Goal: Task Accomplishment & Management: Use online tool/utility

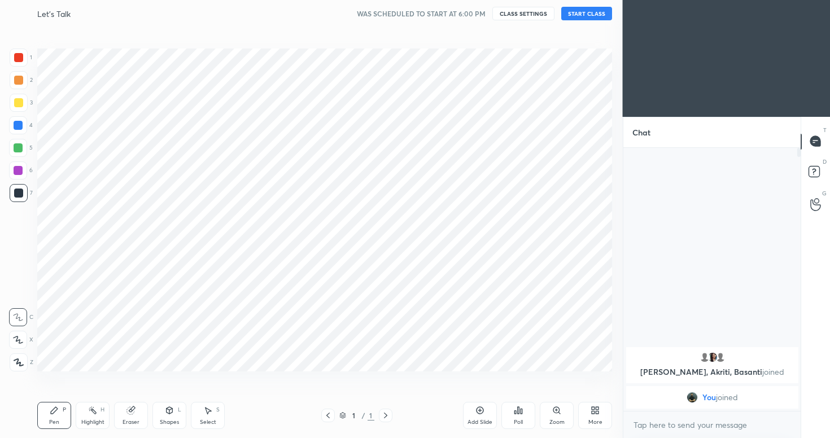
scroll to position [56078, 55866]
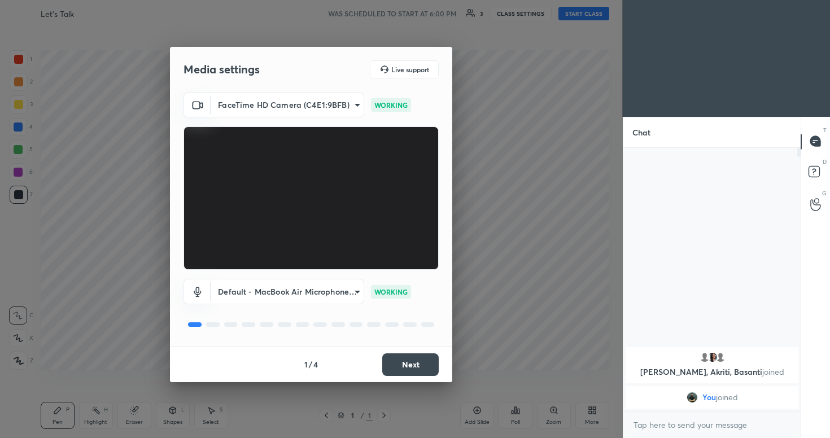
click at [324, 291] on body "1 2 3 4 5 6 7 C X Z C X Z E E Erase all H H Let's Talk WAS SCHEDULED TO START A…" at bounding box center [415, 219] width 830 height 438
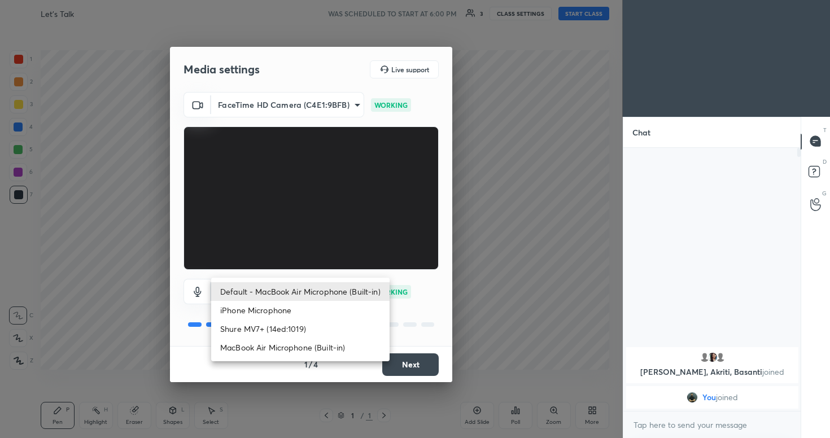
click at [304, 327] on li "Shure MV7+ (14ed:1019)" at bounding box center [300, 328] width 178 height 19
type input "636317b370b764aa374092776728f0d4849c1c11184ebcce47fdafe758ead19b"
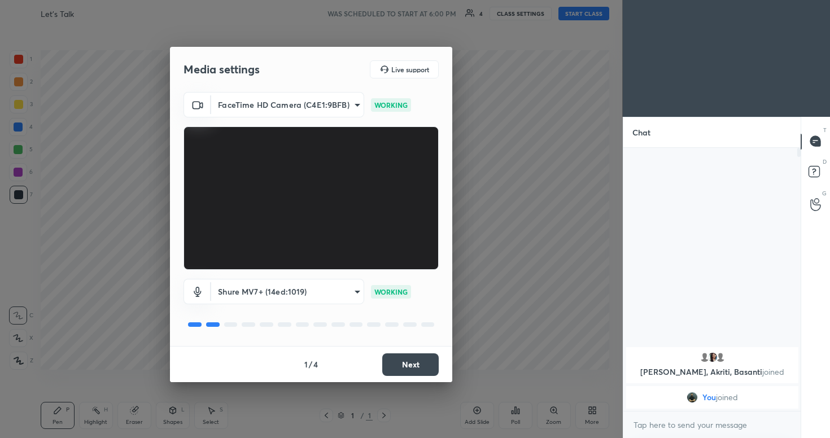
click at [409, 360] on button "Next" at bounding box center [410, 364] width 56 height 23
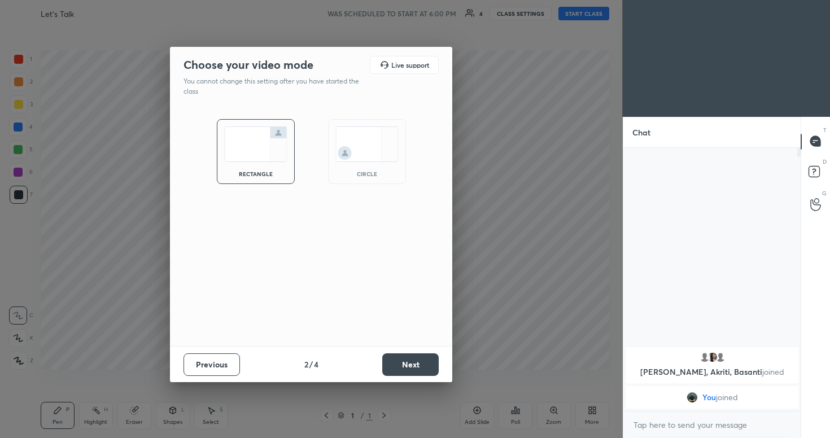
click at [378, 146] on img at bounding box center [366, 144] width 63 height 36
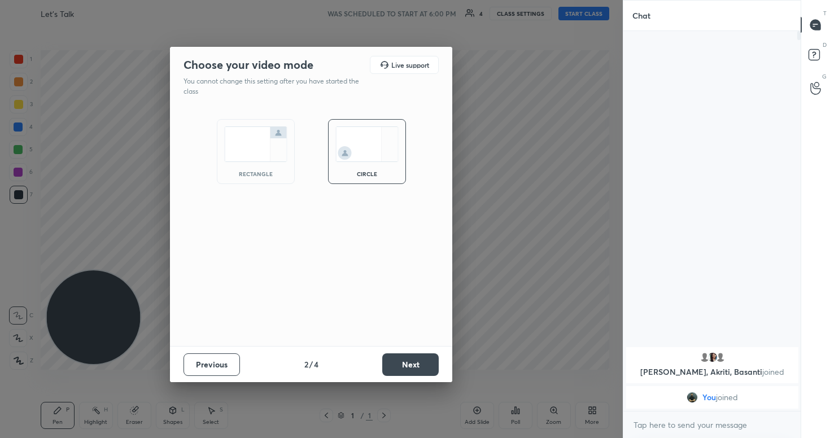
click at [252, 167] on div "rectangle" at bounding box center [256, 151] width 78 height 65
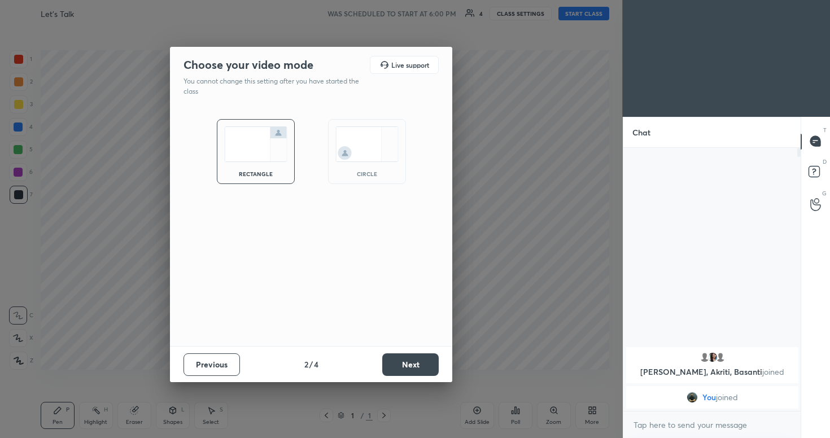
scroll to position [3, 4]
click at [362, 171] on div "circle" at bounding box center [366, 174] width 45 height 6
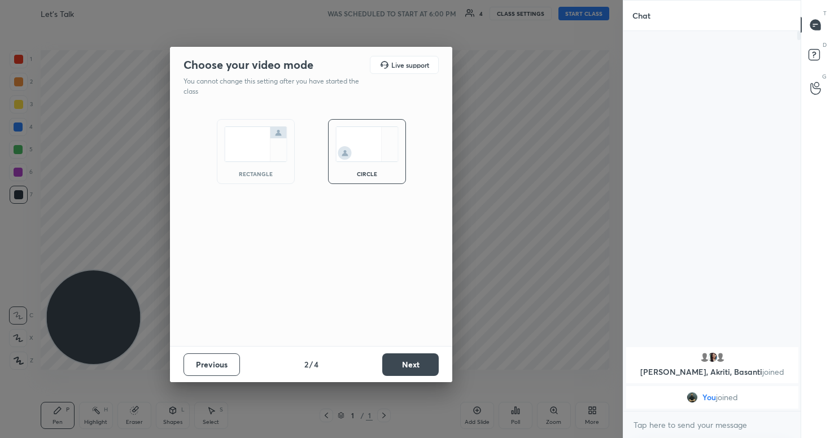
scroll to position [282, 174]
click at [402, 363] on button "Next" at bounding box center [410, 364] width 56 height 23
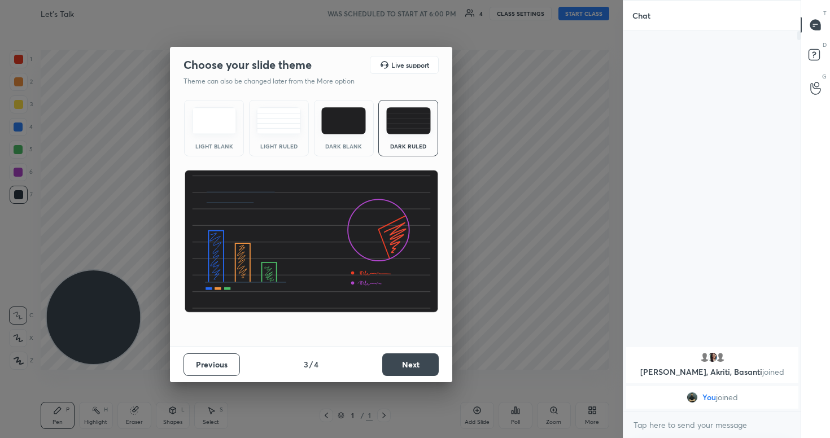
click at [411, 363] on button "Next" at bounding box center [410, 364] width 56 height 23
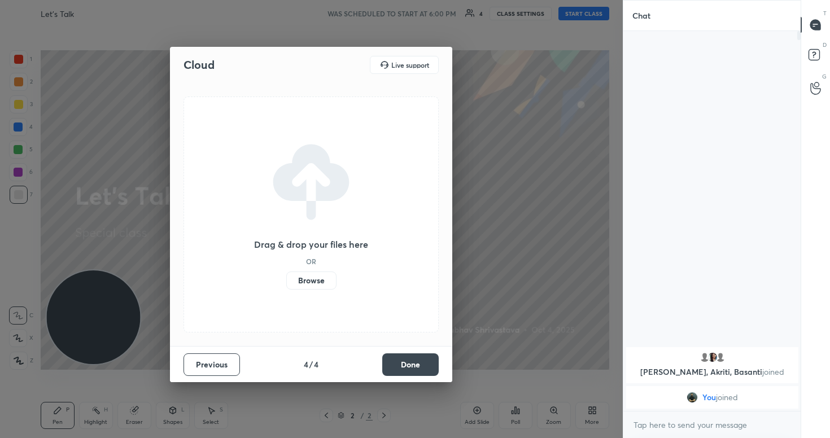
click at [211, 360] on button "Previous" at bounding box center [211, 364] width 56 height 23
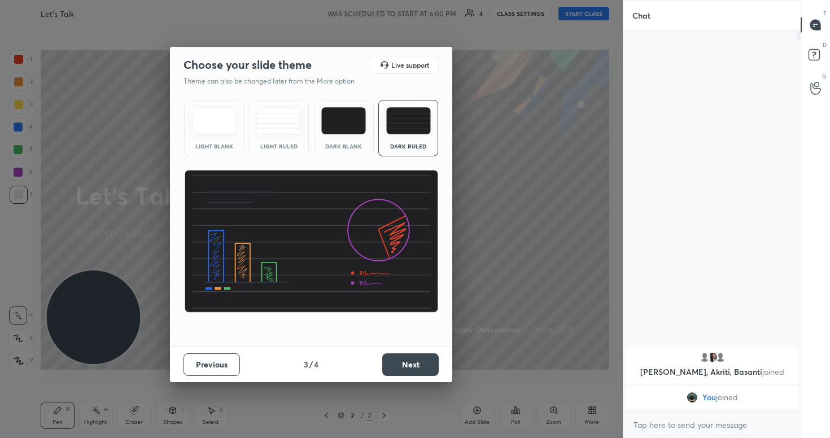
click at [221, 354] on button "Previous" at bounding box center [211, 364] width 56 height 23
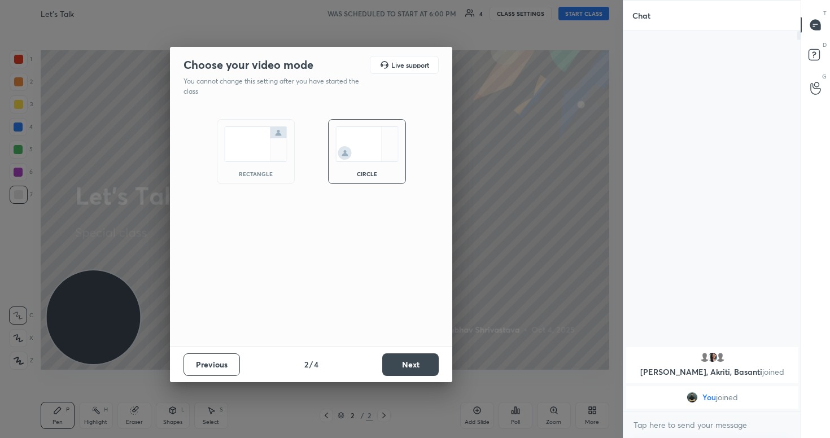
click at [281, 148] on img at bounding box center [255, 144] width 63 height 36
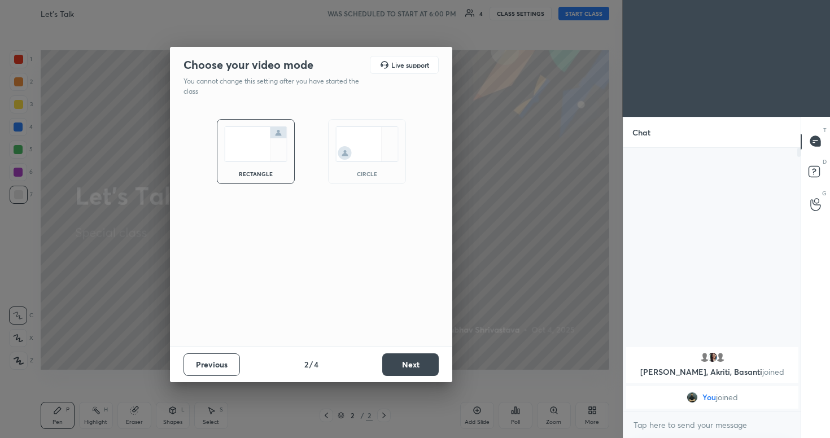
click at [412, 365] on button "Next" at bounding box center [410, 364] width 56 height 23
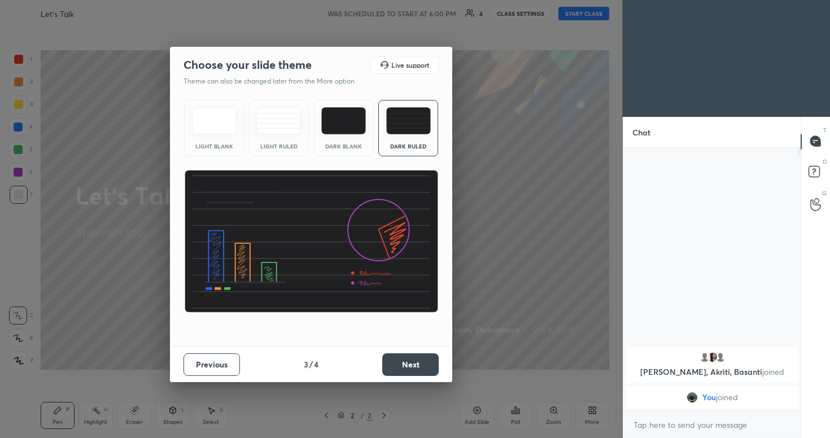
click at [421, 358] on button "Next" at bounding box center [410, 364] width 56 height 23
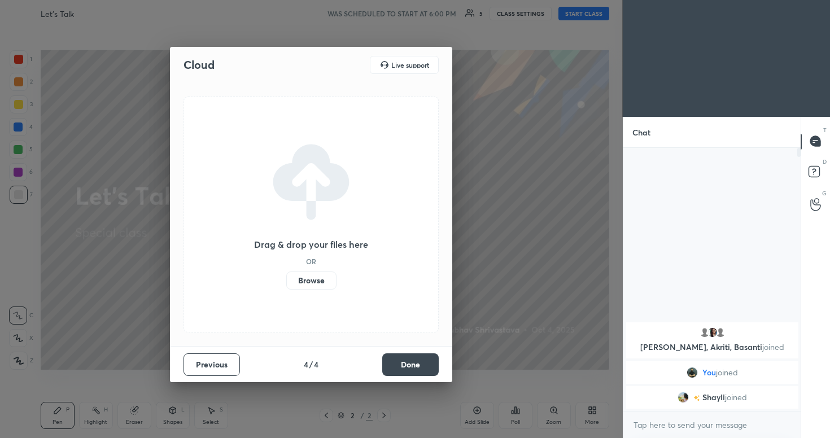
click at [299, 280] on label "Browse" at bounding box center [311, 280] width 50 height 18
click at [286, 280] on input "Browse" at bounding box center [286, 280] width 0 height 18
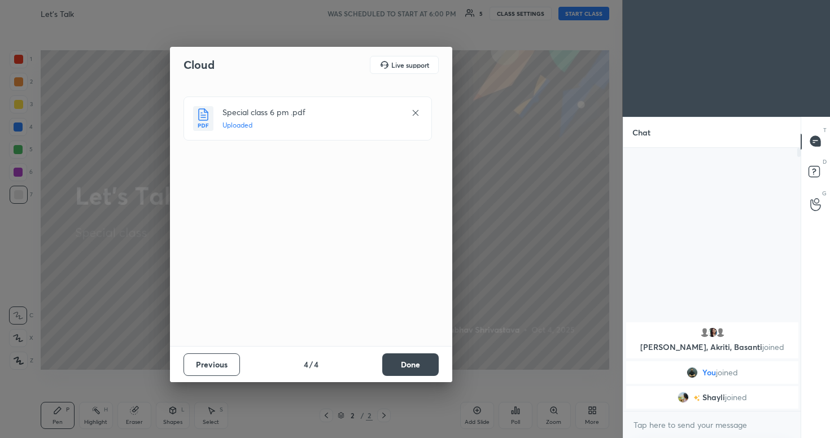
click at [413, 367] on button "Done" at bounding box center [410, 364] width 56 height 23
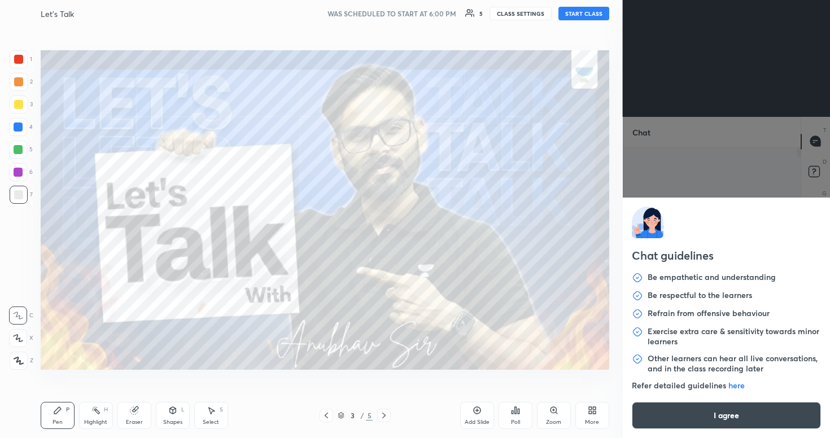
click at [647, 430] on body "1 2 3 4 5 6 7 C X Z C X Z E E Erase all H H Let's Talk WAS SCHEDULED TO START A…" at bounding box center [415, 219] width 830 height 438
click at [701, 424] on button "I agree" at bounding box center [727, 415] width 190 height 27
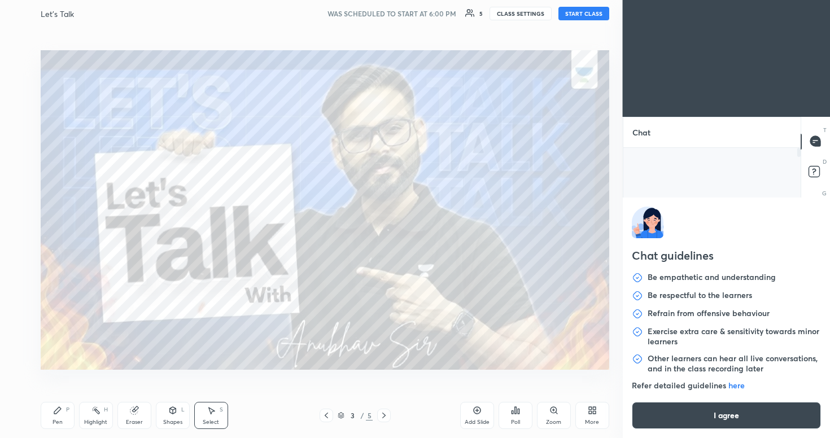
type textarea "x"
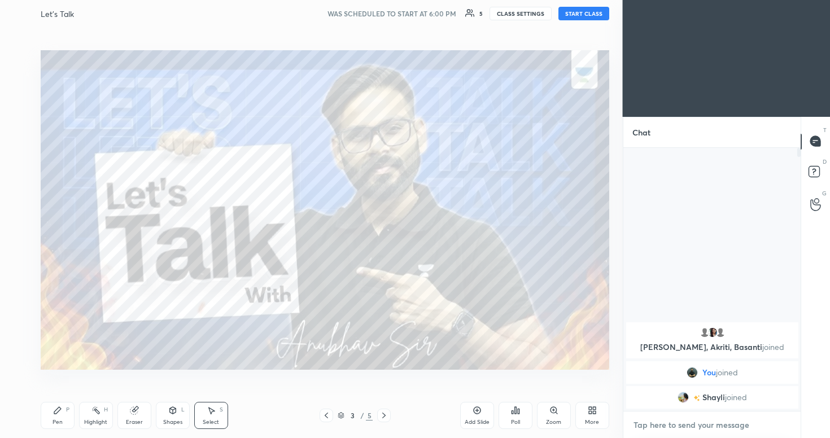
click at [683, 424] on textarea at bounding box center [712, 425] width 160 height 18
paste textarea "[URL][DOMAIN_NAME]"
type textarea "[URL][DOMAIN_NAME]"
type textarea "x"
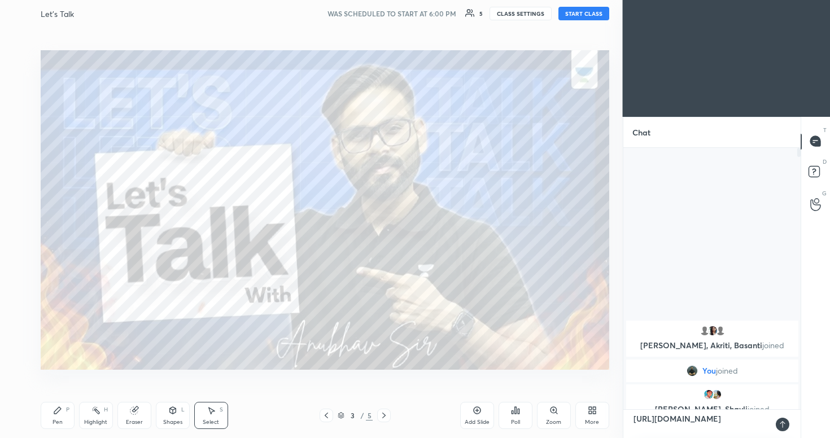
click at [689, 429] on textarea "[URL][DOMAIN_NAME]" at bounding box center [700, 424] width 137 height 28
type textarea "[URL][DOMAIN_NAME]"
type textarea "x"
click at [781, 424] on icon at bounding box center [782, 424] width 9 height 9
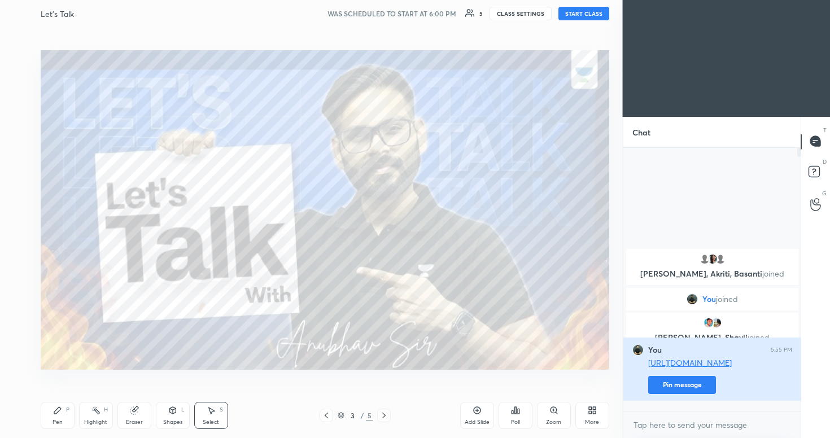
click at [695, 394] on button "Pin message" at bounding box center [682, 385] width 68 height 18
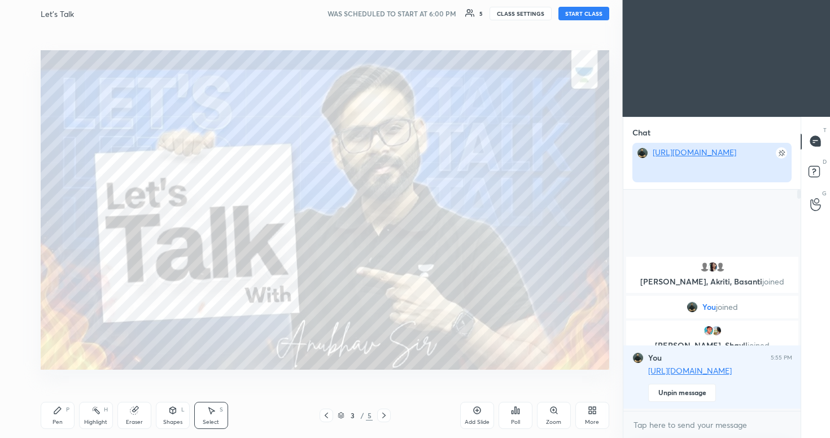
scroll to position [3, 4]
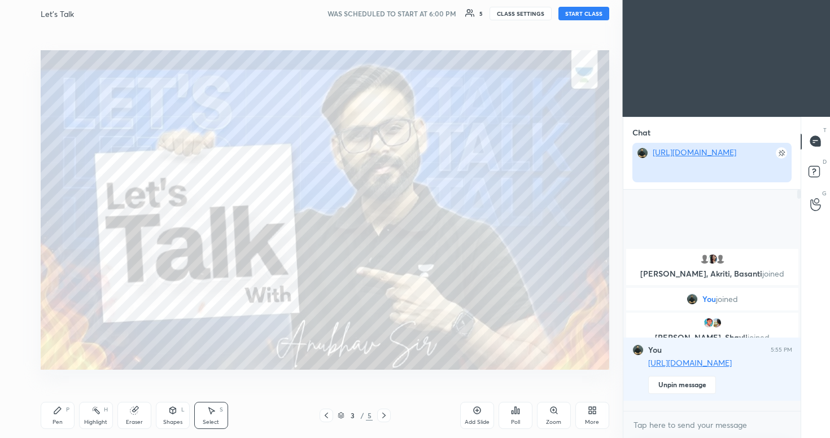
click at [679, 157] on link "[URL][DOMAIN_NAME]" at bounding box center [694, 152] width 84 height 11
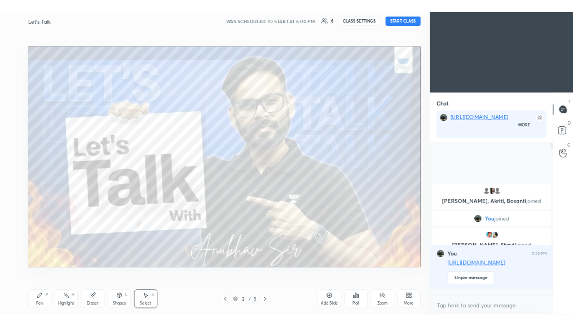
scroll to position [134, 174]
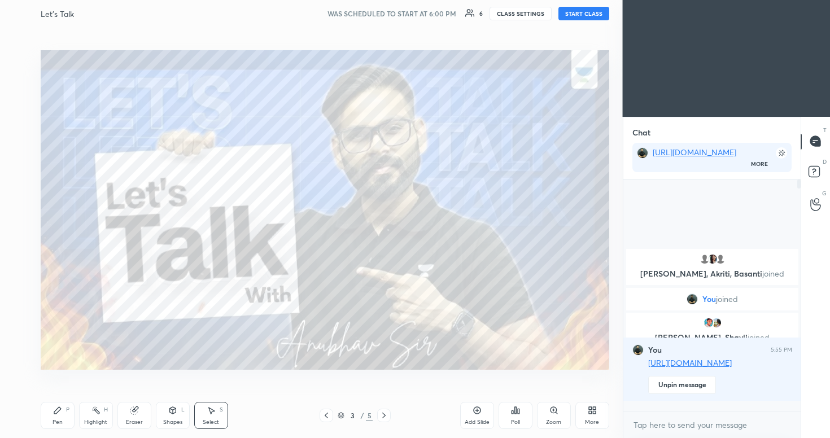
click at [429, 219] on div "0 ° Undo Copy Duplicate Duplicate to new slide Delete" at bounding box center [325, 210] width 568 height 320
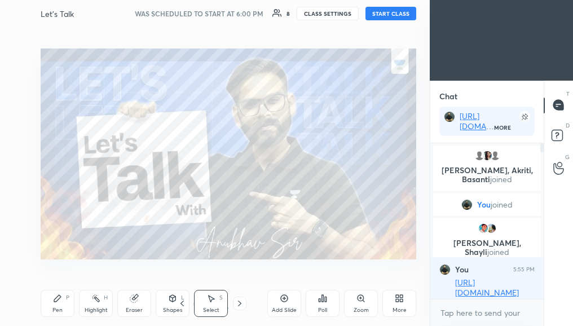
scroll to position [0, 0]
click at [403, 303] on div "More" at bounding box center [400, 303] width 34 height 27
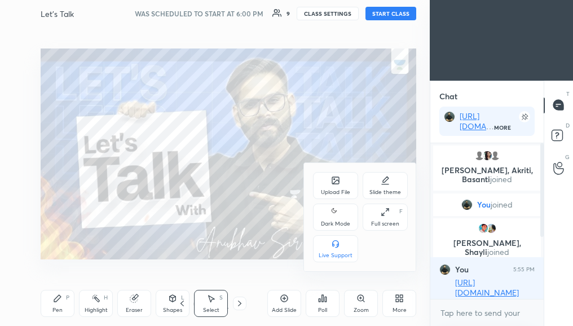
click at [391, 224] on div "Full screen" at bounding box center [385, 224] width 28 height 6
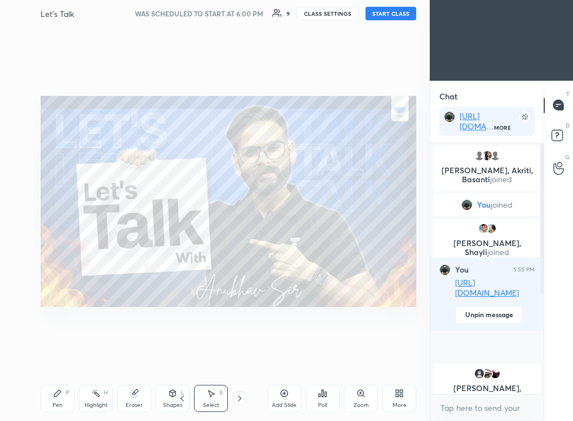
scroll to position [3, 4]
drag, startPoint x: 203, startPoint y: 297, endPoint x: 49, endPoint y: 347, distance: 161.2
click at [42, 350] on div "0 ° Undo Copy Duplicate Duplicate to new slide Delete Setting up your live class" at bounding box center [228, 201] width 385 height 349
drag, startPoint x: 169, startPoint y: 297, endPoint x: 213, endPoint y: 302, distance: 44.3
click at [204, 304] on div "0 ° Undo Copy Duplicate Duplicate to new slide Delete" at bounding box center [229, 202] width 376 height 212
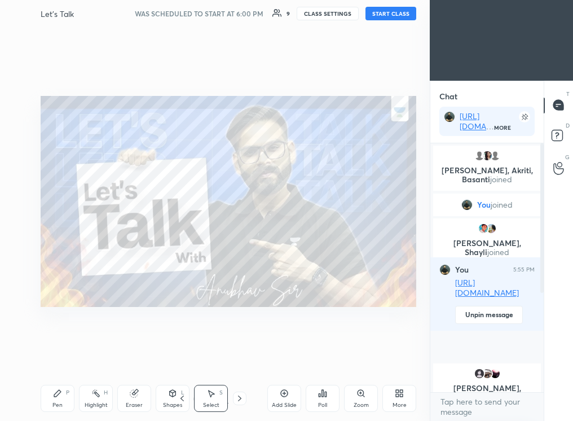
click at [51, 398] on div "Pen P" at bounding box center [58, 398] width 34 height 27
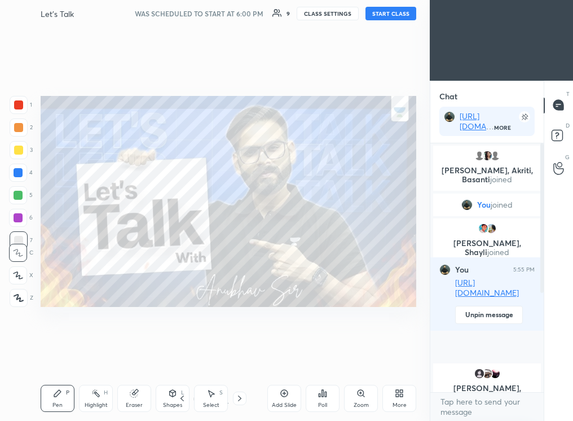
click at [130, 400] on div "Eraser" at bounding box center [134, 398] width 34 height 27
click at [136, 387] on div "Eraser" at bounding box center [134, 398] width 34 height 27
click at [133, 400] on div "Eraser" at bounding box center [134, 398] width 34 height 27
click at [134, 402] on div "Eraser" at bounding box center [134, 405] width 17 height 6
click at [218, 314] on div "Setting up your live class" at bounding box center [228, 201] width 385 height 349
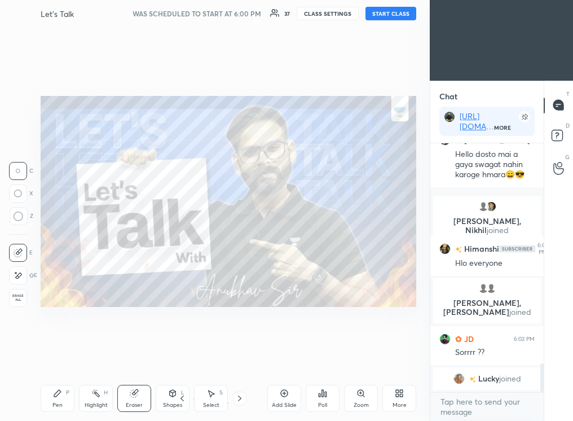
drag, startPoint x: 542, startPoint y: 182, endPoint x: 541, endPoint y: 374, distance: 192.5
click at [541, 374] on div at bounding box center [542, 377] width 3 height 29
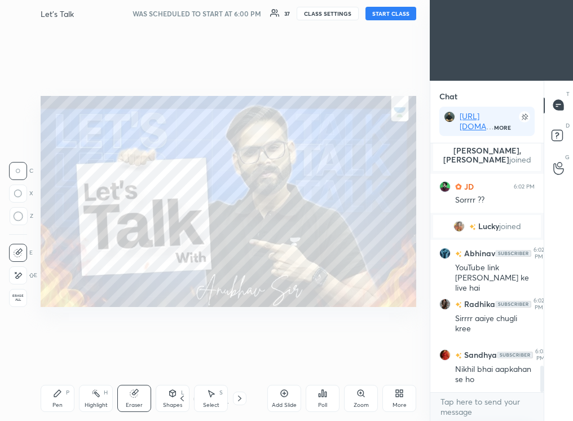
scroll to position [2112, 0]
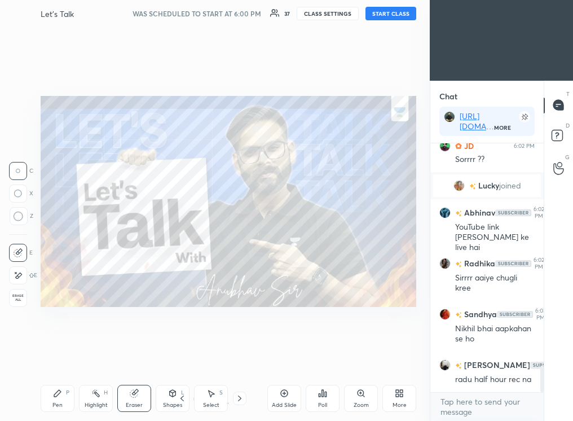
click at [397, 10] on button "START CLASS" at bounding box center [391, 14] width 51 height 14
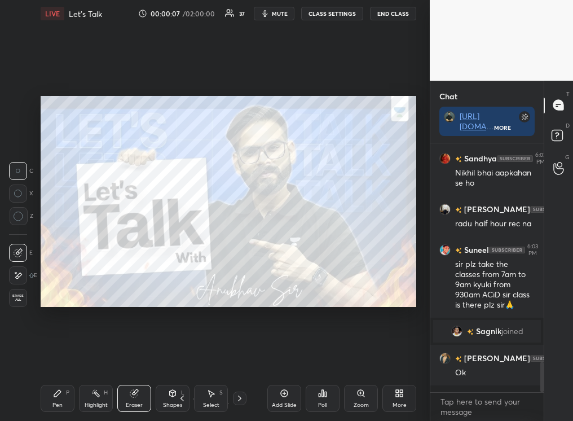
scroll to position [1803, 0]
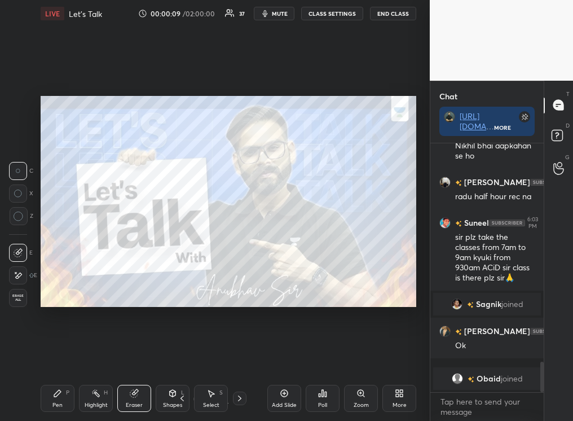
click at [55, 402] on div "Pen P" at bounding box center [58, 398] width 34 height 27
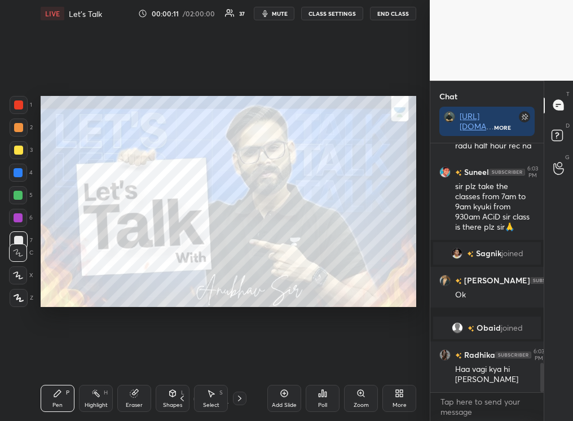
scroll to position [1882, 0]
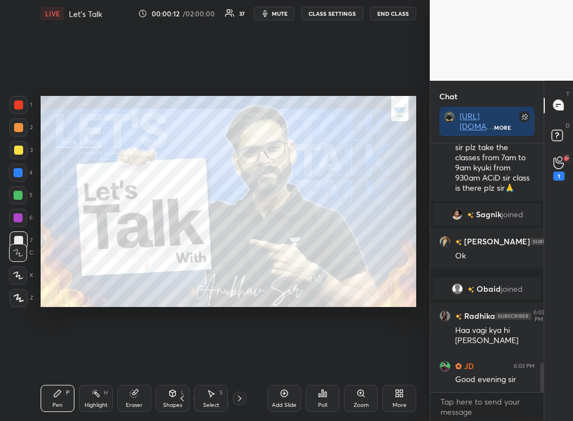
click at [17, 302] on div at bounding box center [19, 298] width 18 height 18
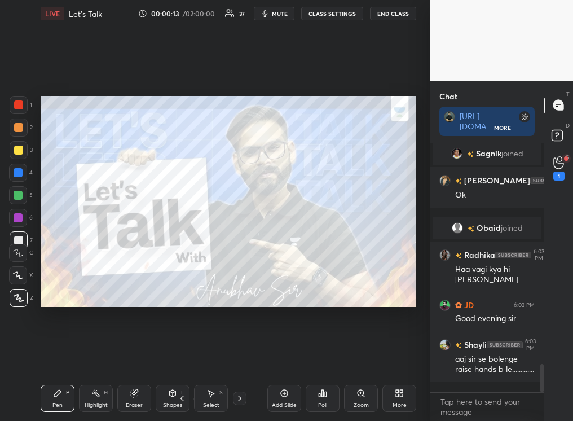
click at [54, 393] on div "Pen P" at bounding box center [58, 398] width 34 height 27
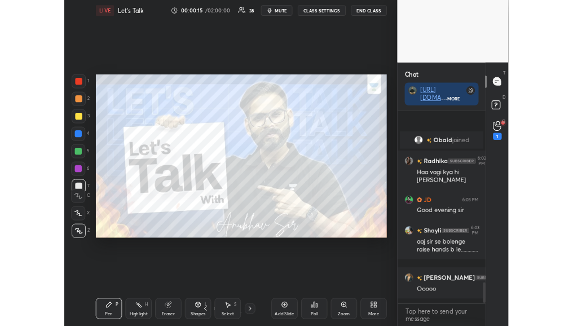
scroll to position [2071, 0]
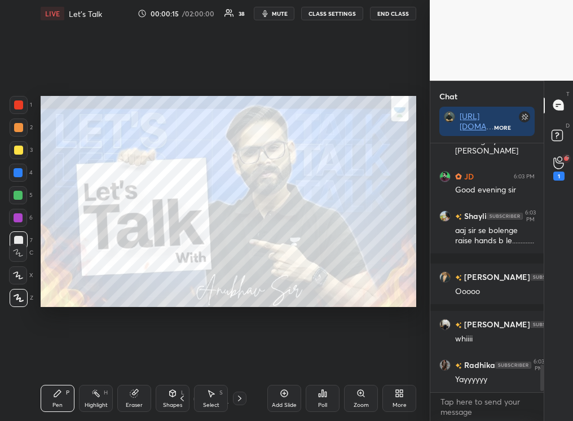
click at [398, 402] on div "More" at bounding box center [400, 398] width 34 height 27
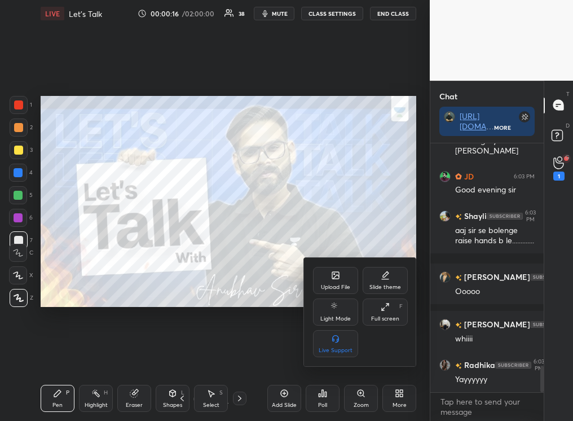
click at [388, 306] on icon at bounding box center [385, 307] width 9 height 9
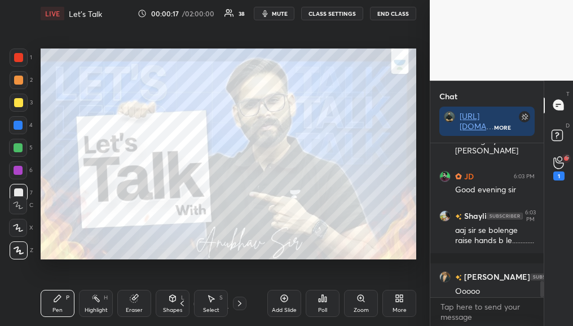
click at [397, 308] on div "More" at bounding box center [400, 311] width 14 height 6
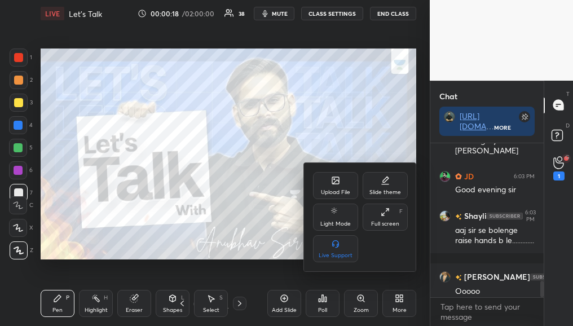
click at [389, 211] on icon at bounding box center [388, 210] width 2 height 2
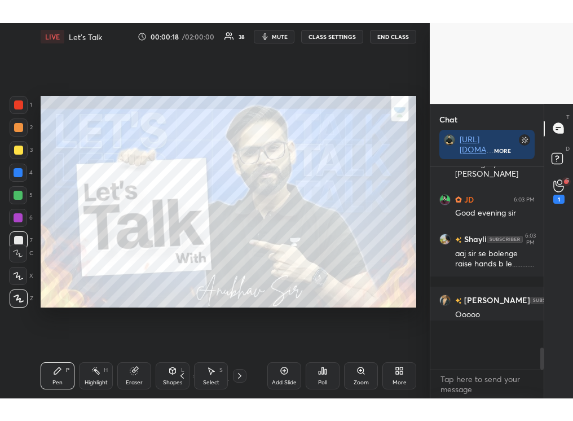
scroll to position [128, 110]
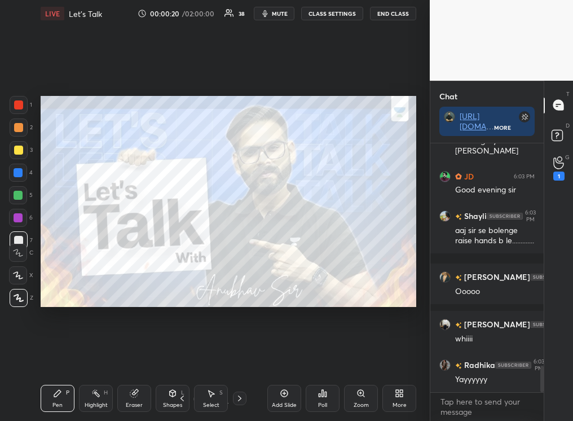
drag, startPoint x: 541, startPoint y: 375, endPoint x: 540, endPoint y: 387, distance: 11.9
click at [540, 387] on div at bounding box center [540, 267] width 7 height 249
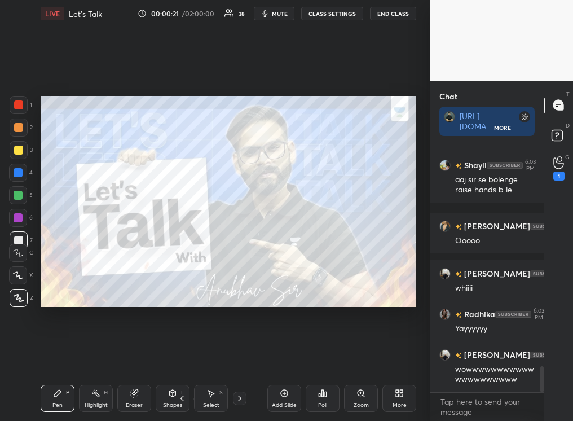
scroll to position [2163, 0]
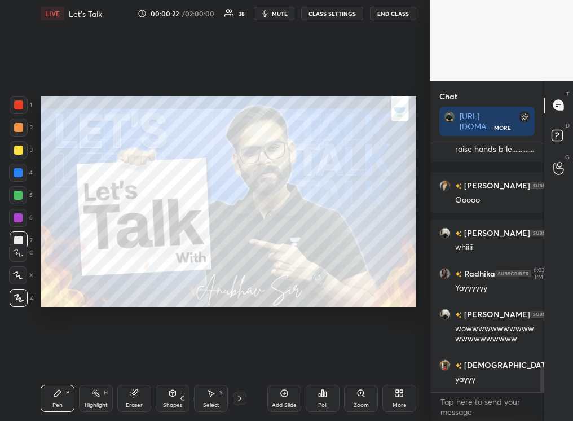
drag, startPoint x: 540, startPoint y: 380, endPoint x: 542, endPoint y: 387, distance: 7.5
click at [542, 387] on div at bounding box center [542, 379] width 3 height 26
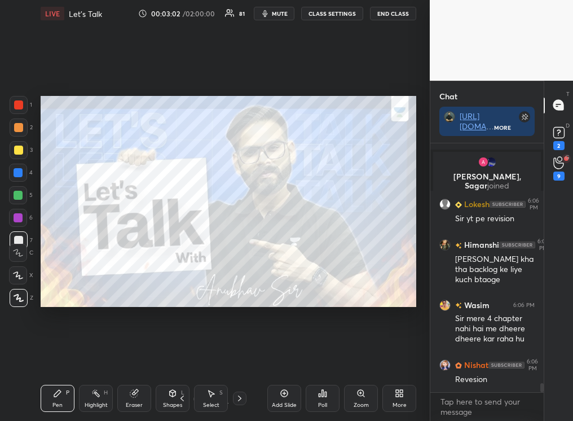
scroll to position [6774, 0]
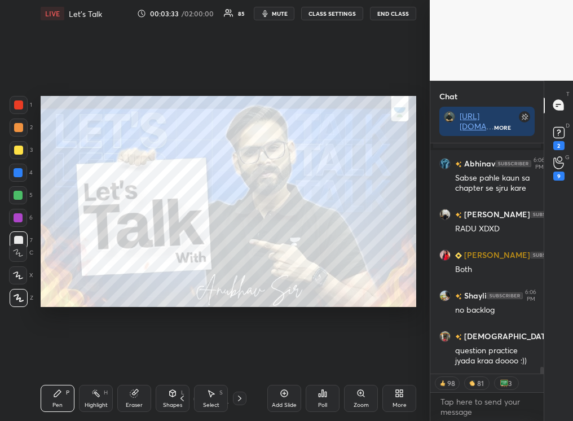
click at [284, 401] on div "Add Slide" at bounding box center [285, 398] width 34 height 27
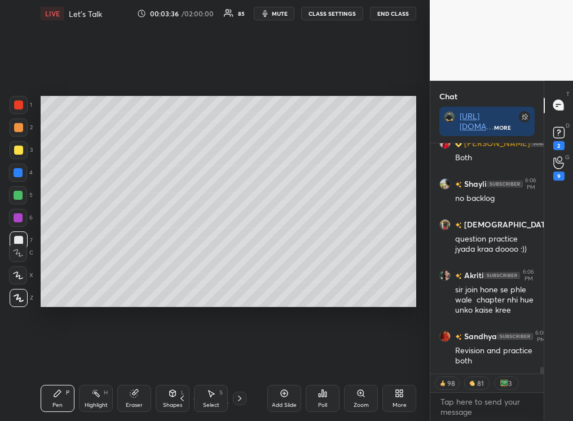
click at [55, 397] on icon at bounding box center [57, 393] width 9 height 9
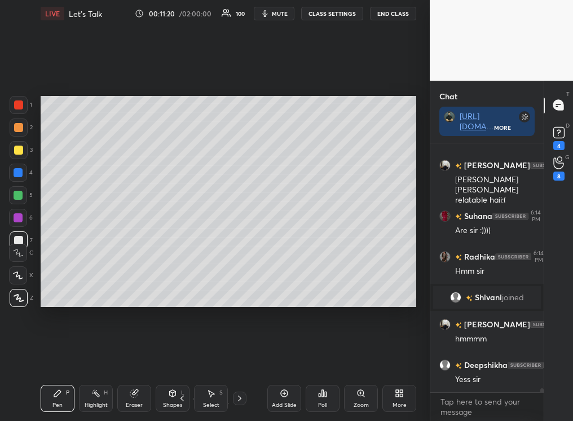
scroll to position [14655, 0]
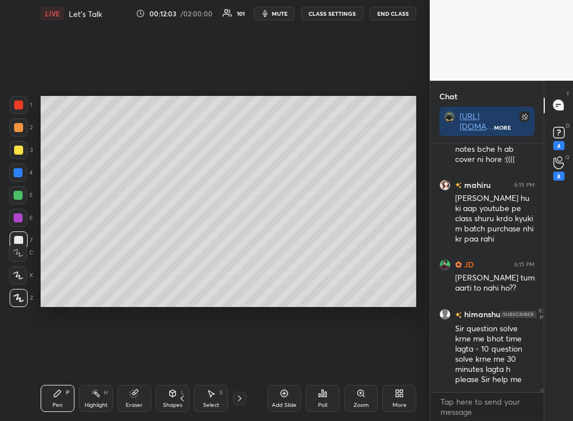
click at [282, 396] on icon at bounding box center [284, 393] width 7 height 7
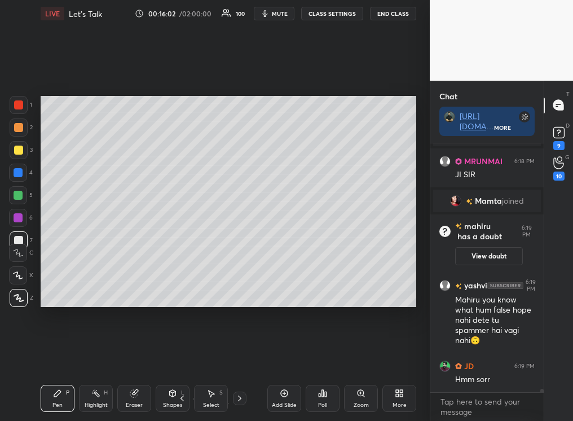
scroll to position [18917, 0]
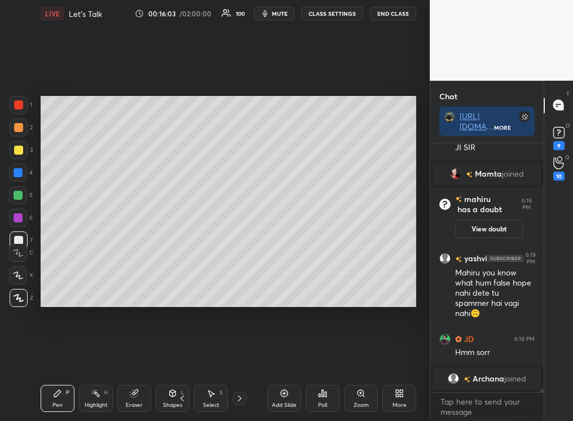
click at [143, 397] on div "Eraser" at bounding box center [134, 398] width 34 height 27
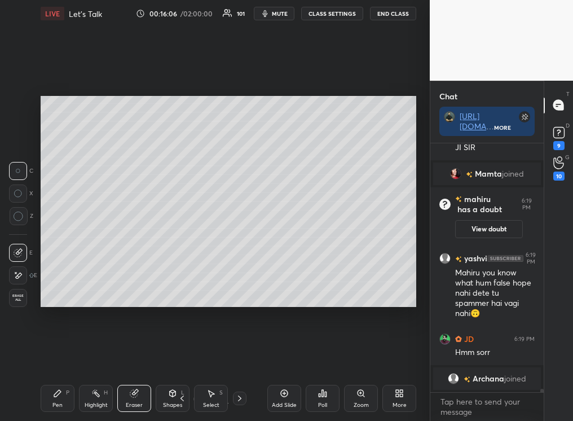
click at [62, 397] on div "Pen P" at bounding box center [58, 398] width 34 height 27
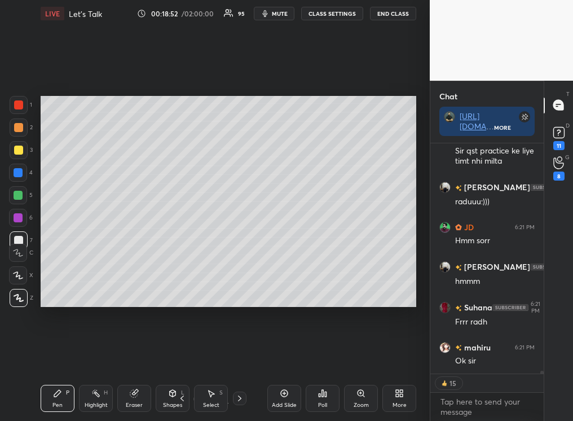
scroll to position [20420, 0]
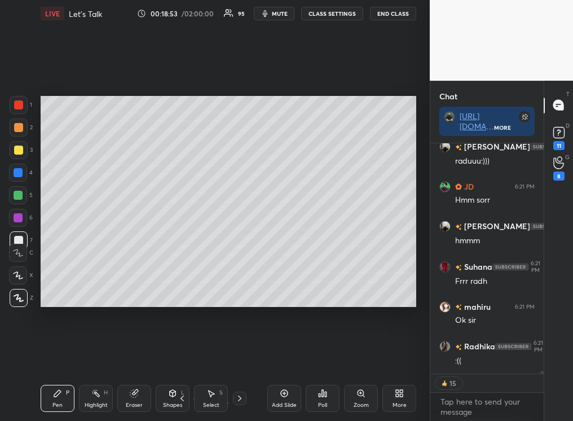
click at [277, 400] on div "Add Slide" at bounding box center [285, 398] width 34 height 27
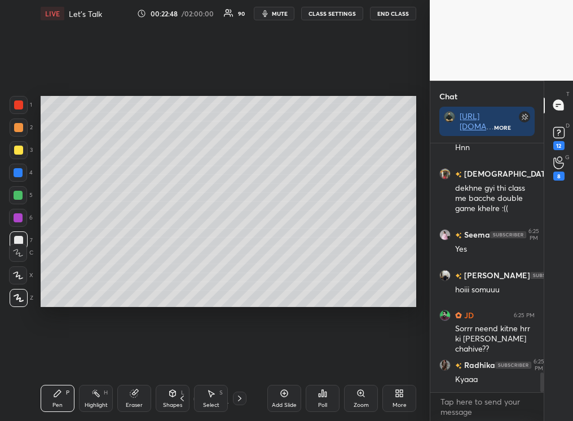
scroll to position [2960, 0]
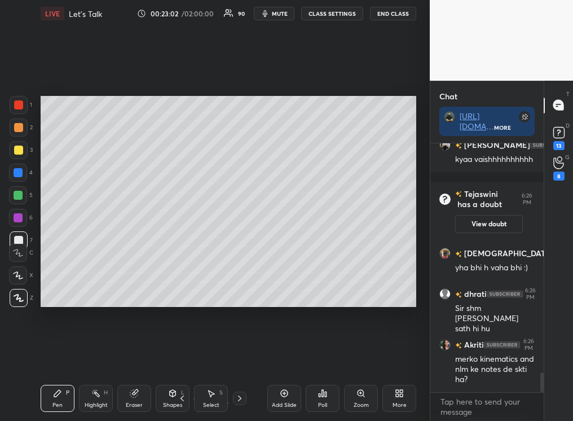
click at [238, 401] on icon at bounding box center [239, 398] width 9 height 9
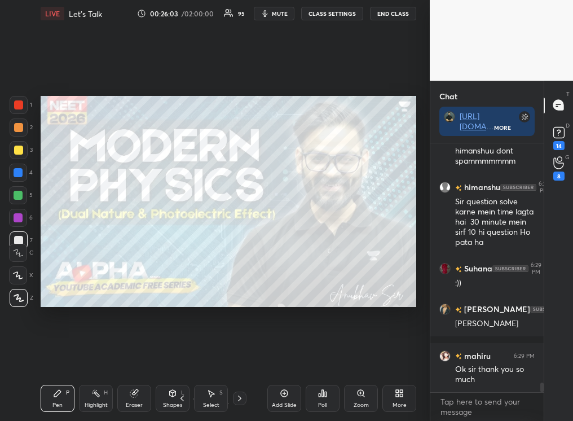
scroll to position [6110, 0]
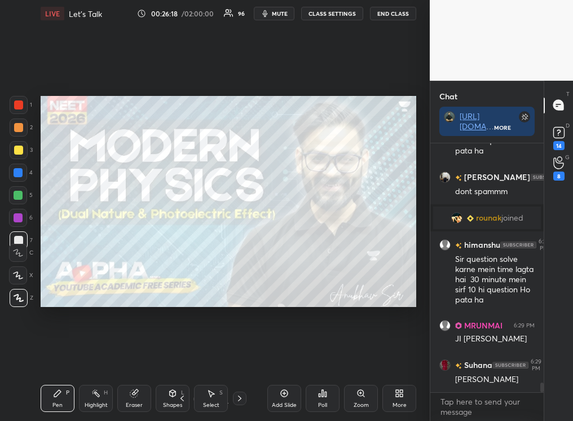
click at [178, 400] on icon at bounding box center [182, 398] width 9 height 9
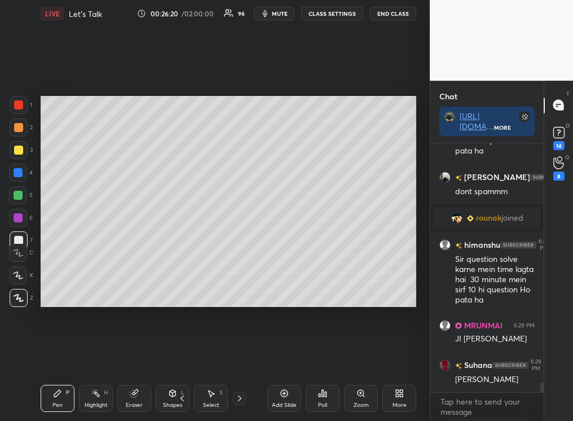
click at [182, 397] on icon at bounding box center [182, 398] width 9 height 9
click at [181, 398] on icon at bounding box center [182, 399] width 3 height 6
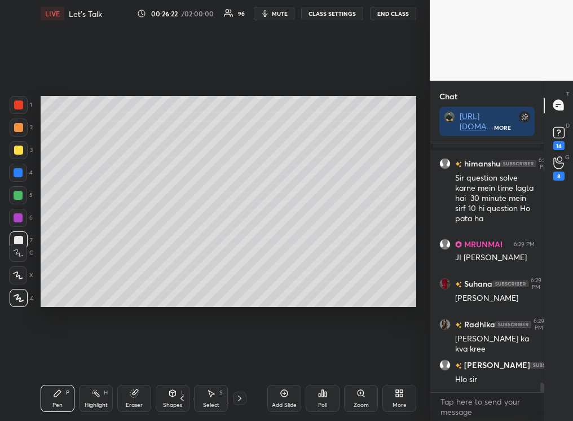
click at [241, 399] on icon at bounding box center [239, 398] width 9 height 9
click at [240, 398] on icon at bounding box center [239, 398] width 9 height 9
click at [238, 399] on icon at bounding box center [239, 398] width 9 height 9
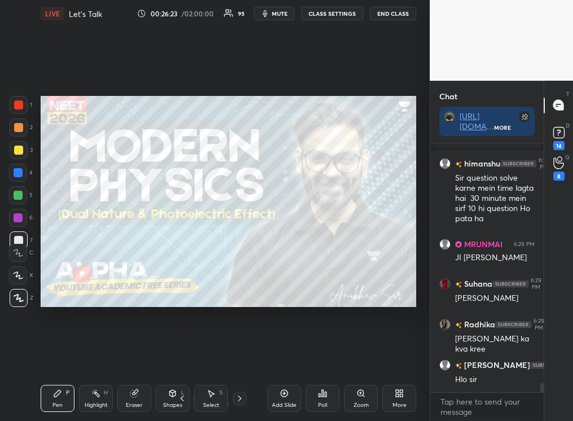
scroll to position [6484, 0]
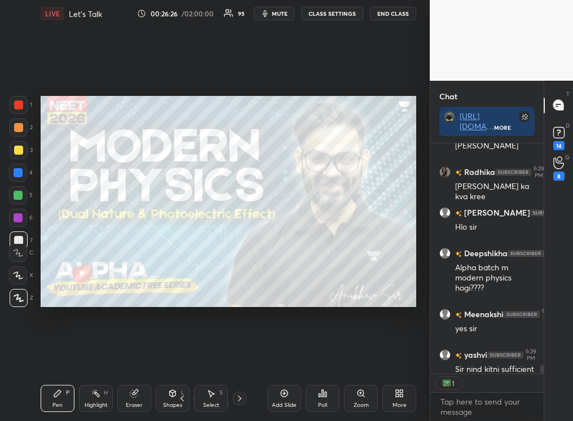
click at [556, 134] on rect at bounding box center [559, 132] width 11 height 11
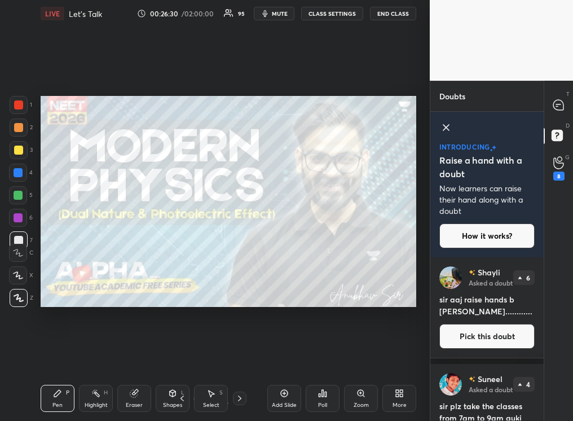
click at [545, 264] on div "T Messages (T) D Doubts (D) G Raise Hand (G) 8" at bounding box center [558, 251] width 29 height 340
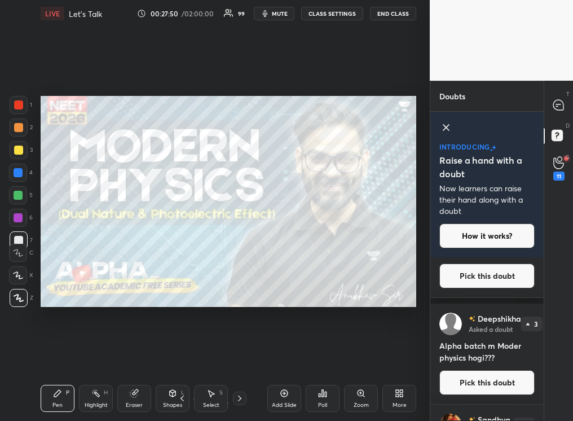
scroll to position [25, 0]
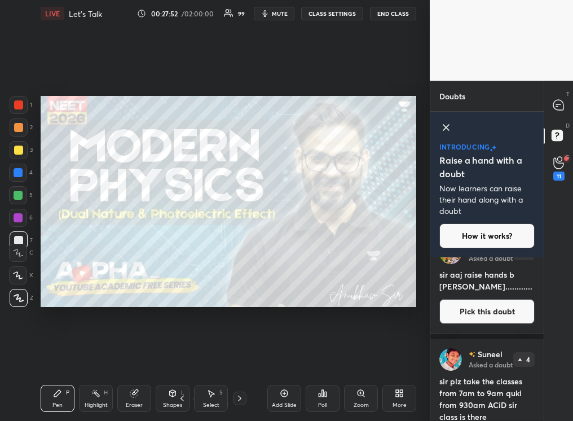
drag, startPoint x: 544, startPoint y: 268, endPoint x: 542, endPoint y: 291, distance: 23.8
click at [542, 291] on div "Doubts Enable hand raising Enable raise hand to speak to learners. Once enabled…" at bounding box center [501, 251] width 143 height 340
drag, startPoint x: 539, startPoint y: 265, endPoint x: 542, endPoint y: 291, distance: 26.1
click at [542, 290] on div "Shayli Asked a doubt 7 sir aaj raise hands b [PERSON_NAME]............ Pick thi…" at bounding box center [487, 338] width 113 height 163
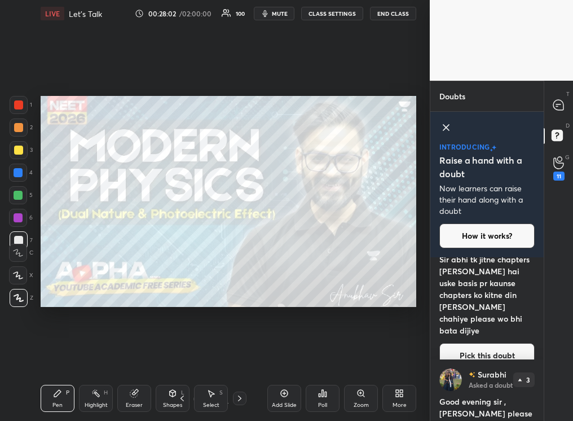
scroll to position [0, 0]
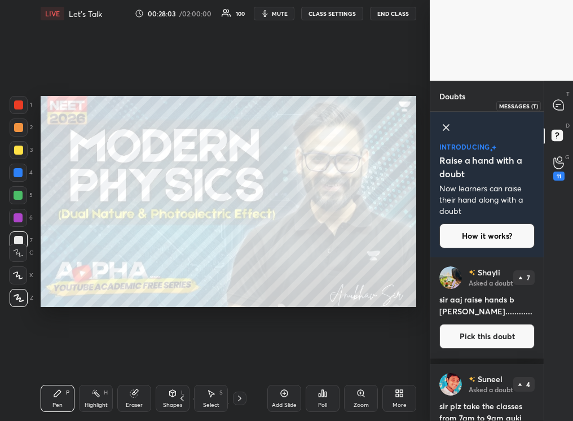
click at [555, 104] on icon at bounding box center [559, 105] width 10 height 10
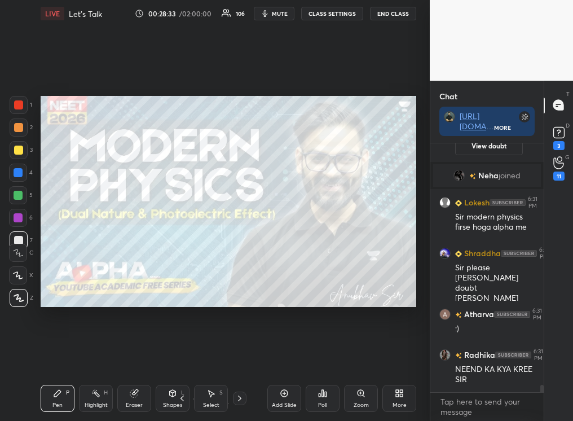
scroll to position [8476, 0]
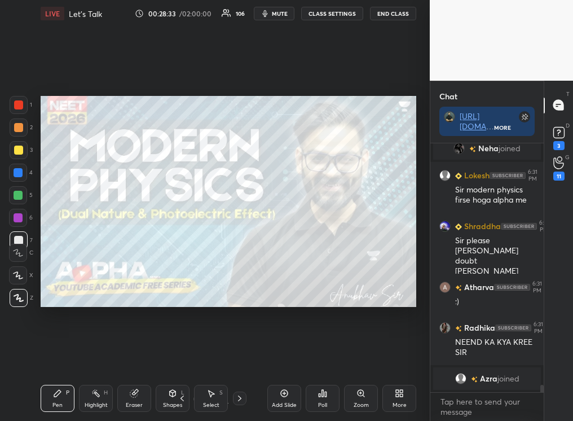
click at [558, 134] on icon at bounding box center [559, 132] width 17 height 17
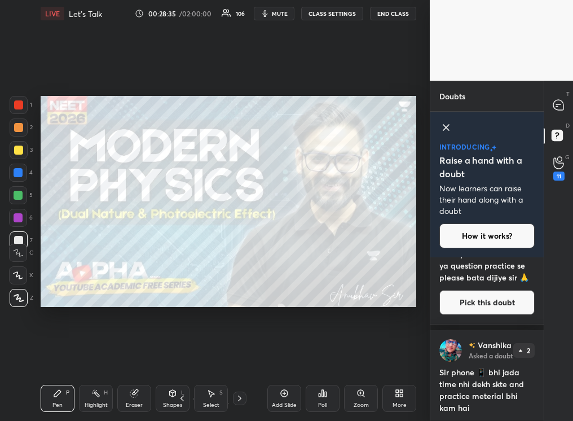
scroll to position [2465, 0]
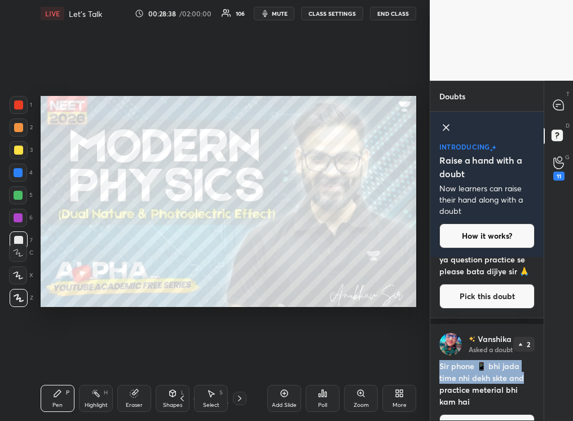
drag, startPoint x: 540, startPoint y: 363, endPoint x: 540, endPoint y: 386, distance: 22.6
click at [541, 385] on div "[PERSON_NAME] Asked a doubt 2 Sir aapne bola tha mid october se app yt pe revis…" at bounding box center [487, 338] width 113 height 163
drag, startPoint x: 540, startPoint y: 366, endPoint x: 540, endPoint y: 379, distance: 13.6
click at [540, 379] on div "[PERSON_NAME] Asked a doubt 2 Sir aapne bola tha mid october se app yt pe revis…" at bounding box center [487, 338] width 113 height 163
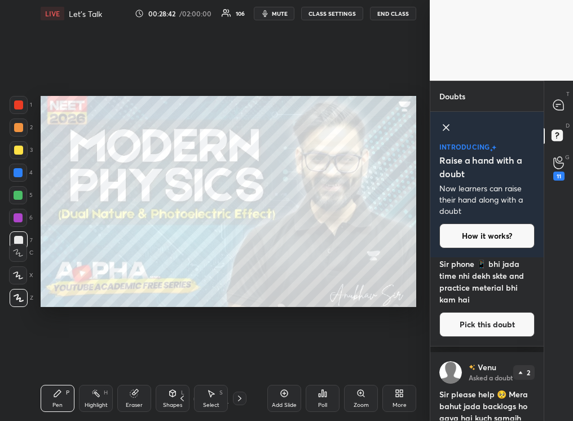
scroll to position [2608, 0]
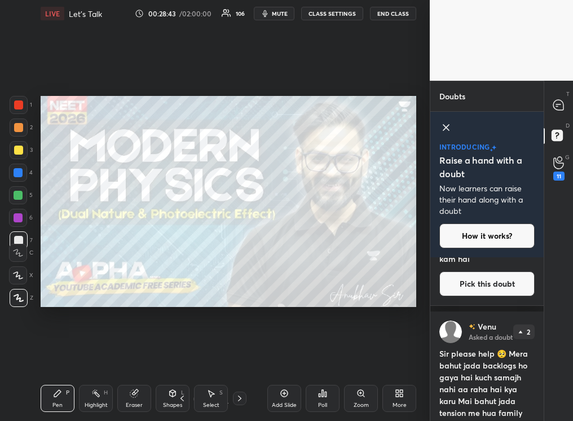
click at [554, 104] on icon at bounding box center [559, 105] width 10 height 10
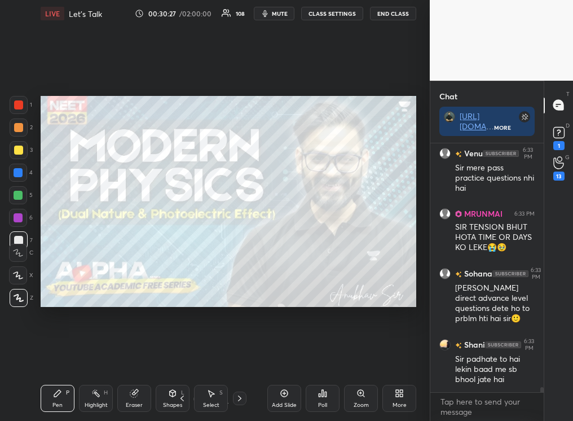
scroll to position [11633, 0]
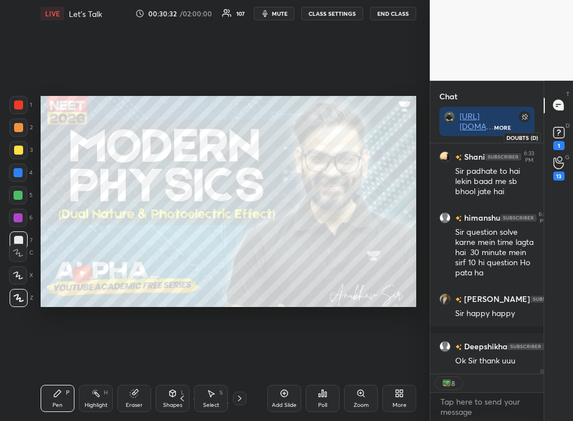
click at [559, 134] on rect at bounding box center [559, 132] width 11 height 11
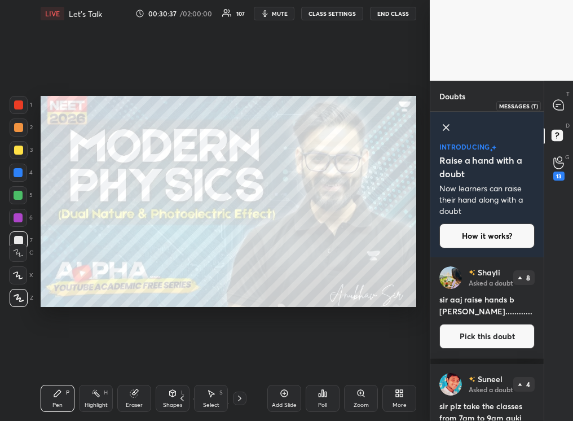
click at [558, 104] on icon at bounding box center [559, 105] width 12 height 12
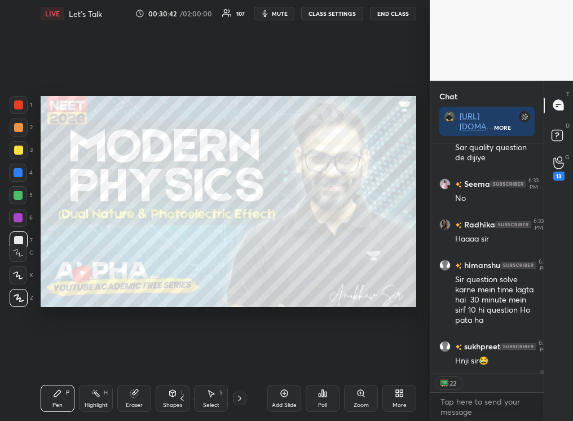
drag, startPoint x: 541, startPoint y: 371, endPoint x: 542, endPoint y: 377, distance: 6.2
click at [542, 377] on div "Shani 6:33 PM Sir padhate to hai lekin baad me sb bhool jate hai YADAV SHIV... …" at bounding box center [487, 282] width 113 height 278
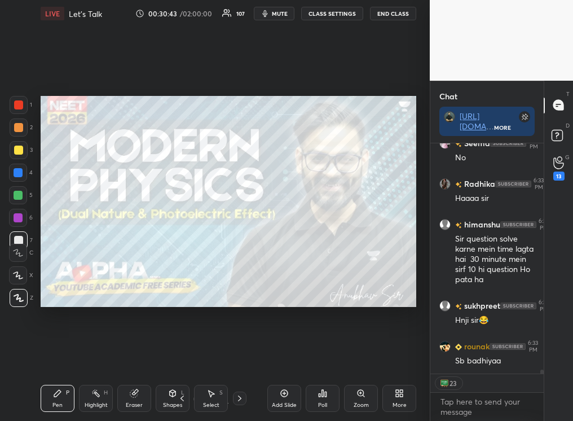
click at [542, 378] on div "YADAV SHIV... 6:33 PM Sar quality question de dijiye Seema 6:33 PM No Radhika 6…" at bounding box center [487, 282] width 113 height 278
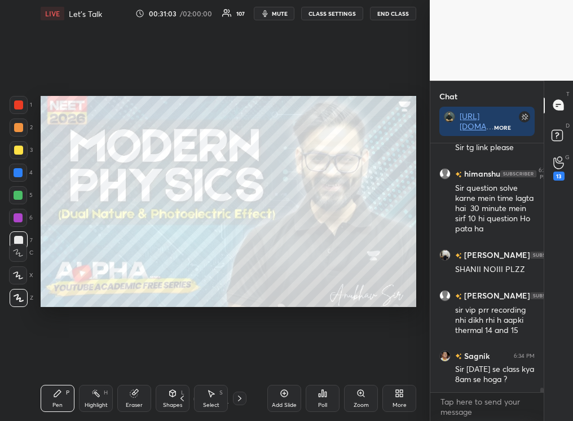
click at [284, 397] on icon at bounding box center [284, 393] width 9 height 9
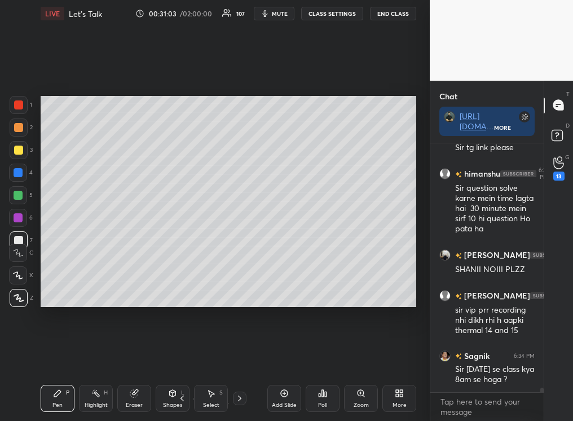
click at [286, 398] on div "Add Slide" at bounding box center [285, 398] width 34 height 27
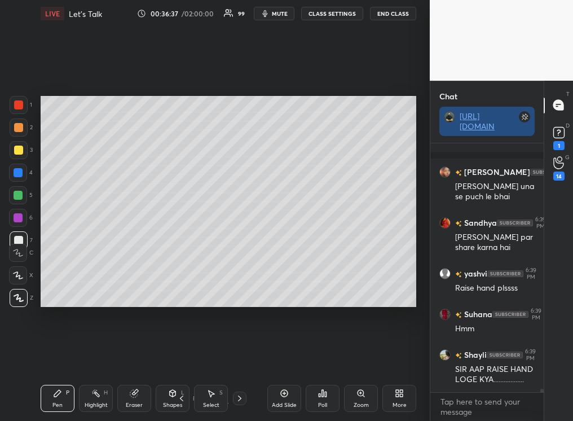
scroll to position [19447, 0]
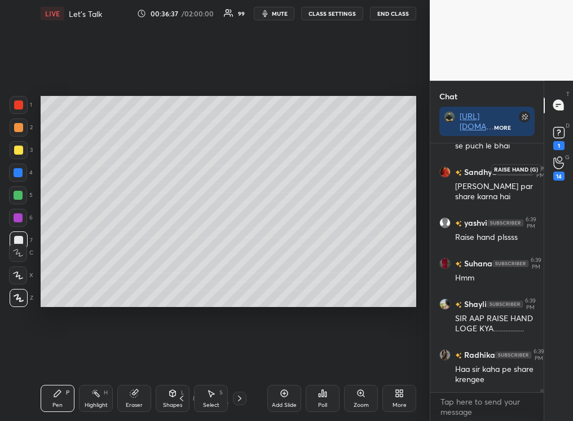
click at [557, 163] on icon at bounding box center [559, 162] width 11 height 13
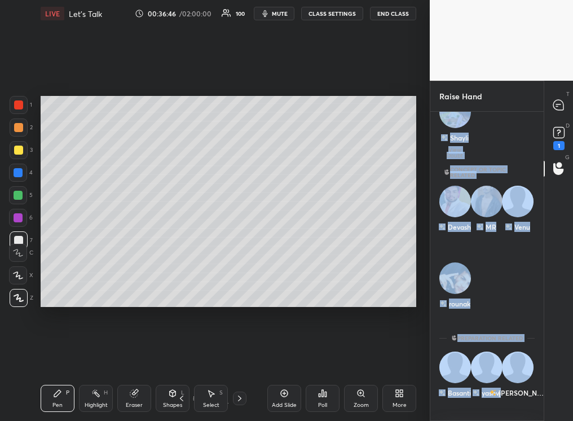
drag, startPoint x: 537, startPoint y: 355, endPoint x: 545, endPoint y: 248, distance: 107.5
click at [545, 247] on div "Raise Hand 1 Enable hand raising Enable raise hand to speak to learners. Once e…" at bounding box center [501, 251] width 143 height 340
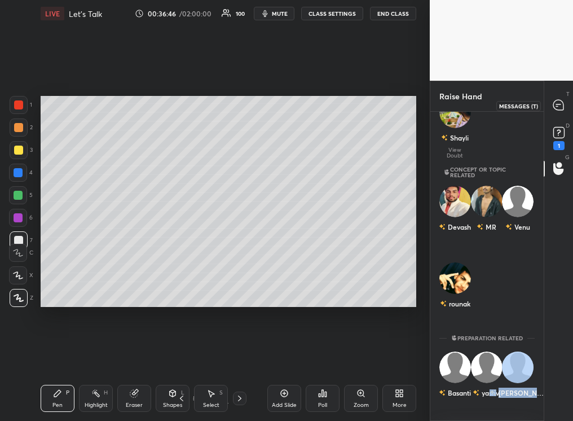
click at [564, 99] on icon at bounding box center [559, 105] width 12 height 12
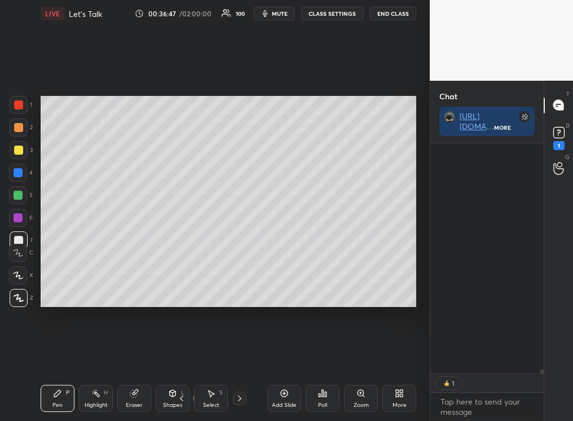
scroll to position [227, 110]
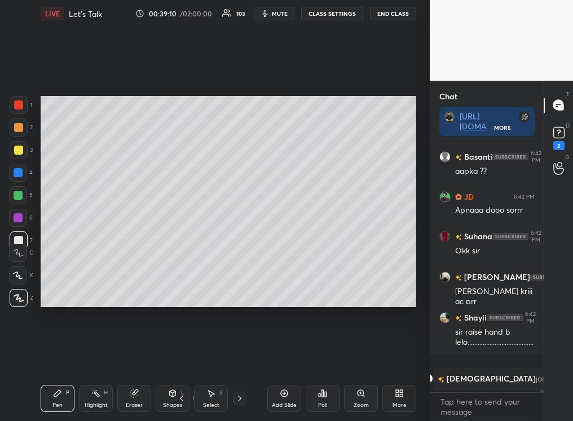
click at [561, 168] on icon at bounding box center [559, 168] width 11 height 13
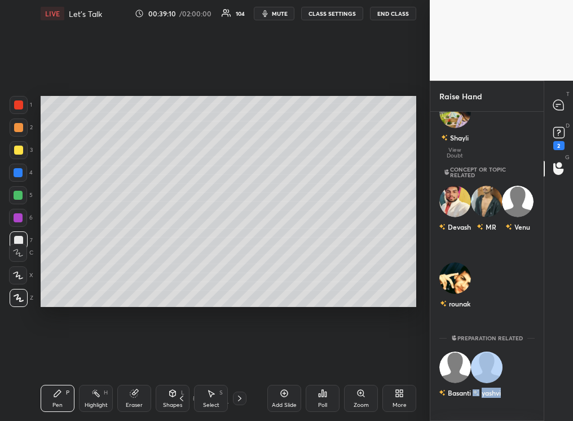
click at [558, 132] on icon at bounding box center [559, 132] width 17 height 17
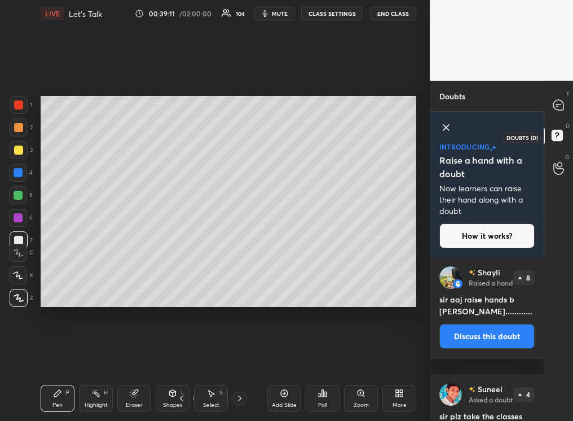
click at [560, 106] on icon at bounding box center [559, 105] width 10 height 10
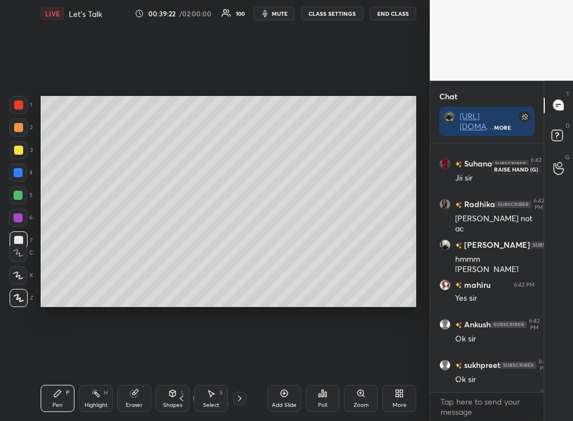
click at [557, 172] on icon at bounding box center [559, 168] width 11 height 13
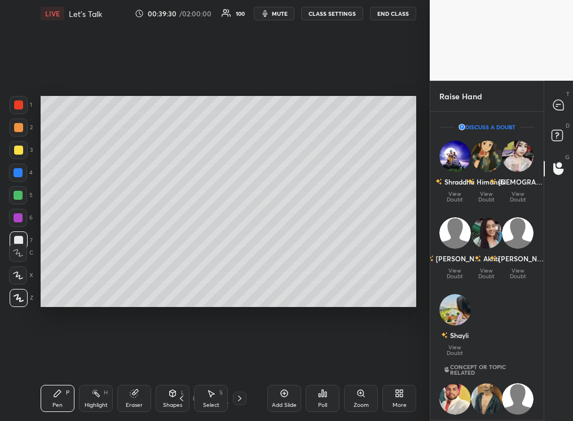
click at [558, 107] on icon at bounding box center [559, 105] width 10 height 10
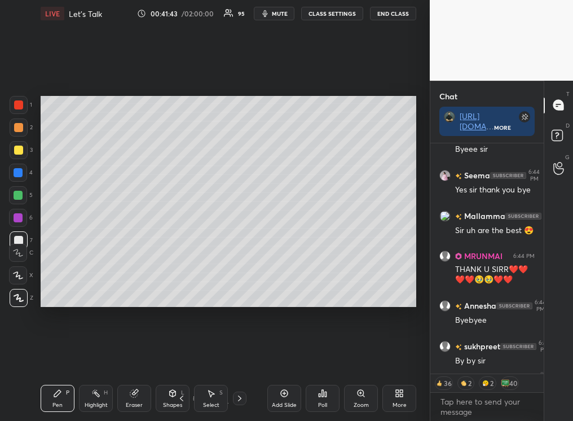
click at [394, 12] on button "End Class" at bounding box center [393, 14] width 46 height 14
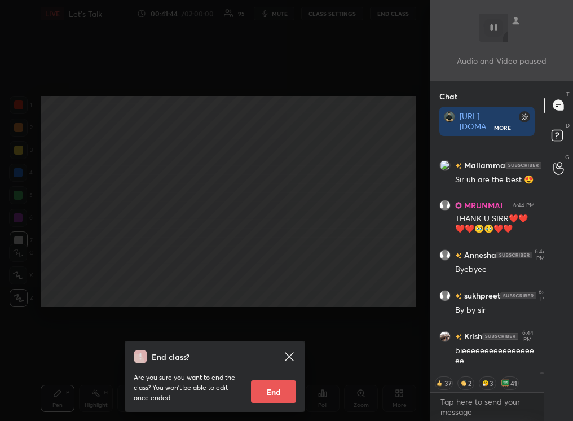
click at [268, 400] on div "End class? Are you sure you want to end the class? You won’t be able to edit on…" at bounding box center [215, 376] width 181 height 71
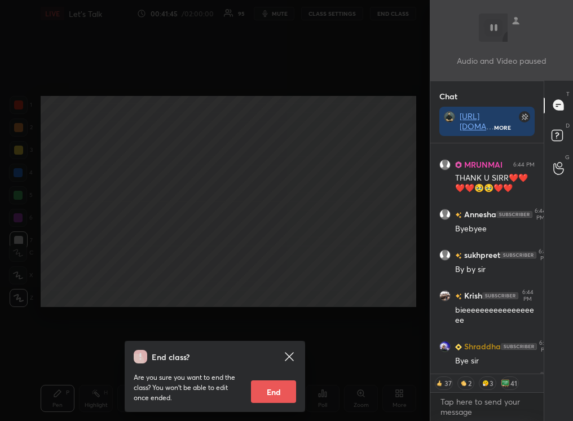
click at [272, 391] on button "End" at bounding box center [273, 391] width 45 height 23
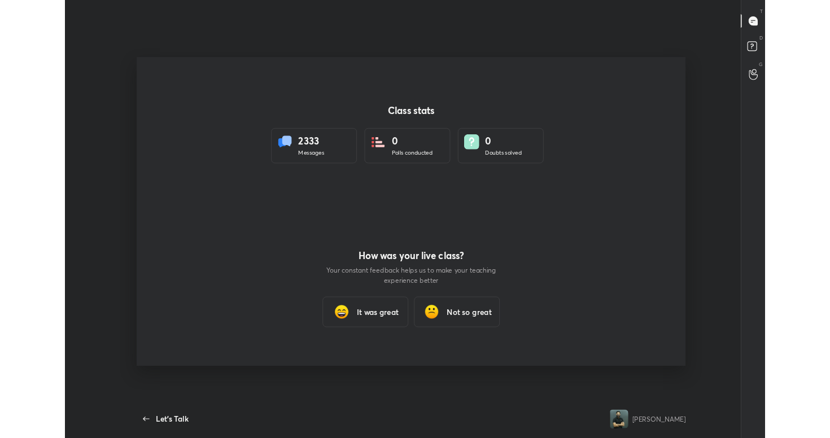
scroll to position [56078, 55623]
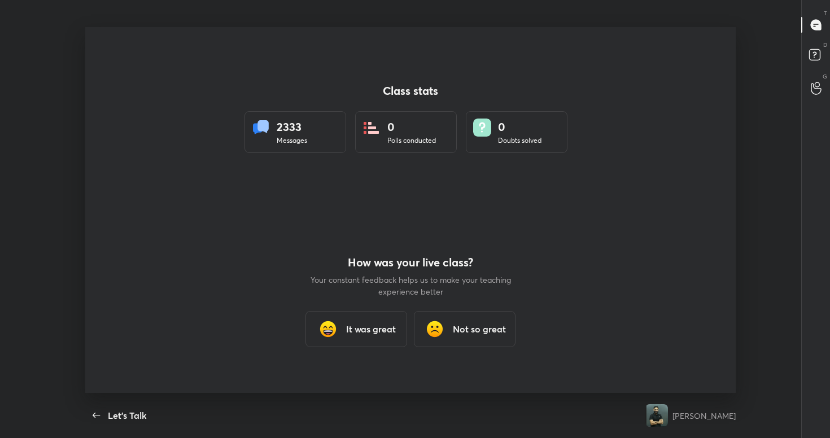
type textarea "x"
